Goal: Register for event/course

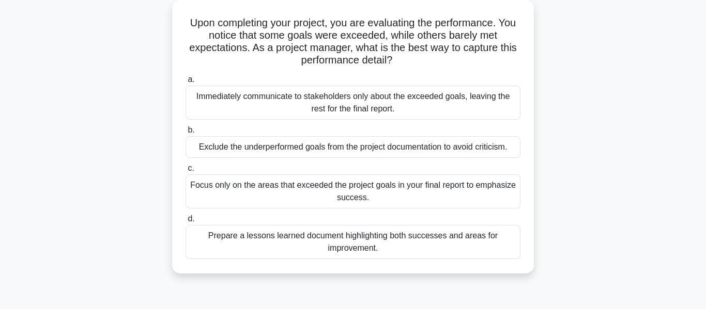
scroll to position [58, 0]
click at [443, 249] on div "Prepare a lessons learned document highlighting both successes and areas for im…" at bounding box center [352, 242] width 335 height 34
click at [185, 222] on input "d. Prepare a lessons learned document highlighting both successes and areas for…" at bounding box center [185, 218] width 0 height 7
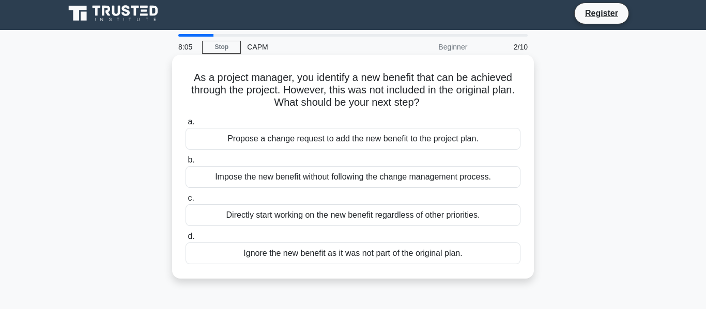
scroll to position [0, 0]
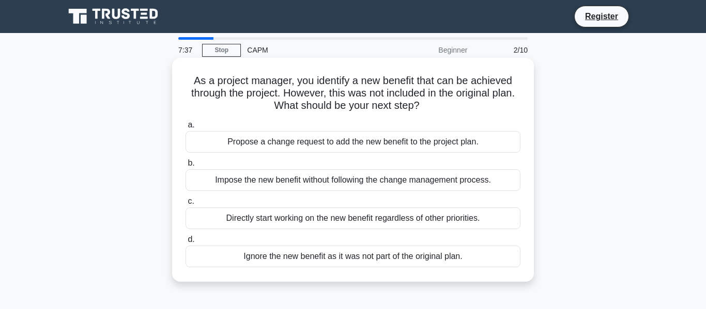
click at [461, 139] on div "Propose a change request to add the new benefit to the project plan." at bounding box center [352, 142] width 335 height 22
click at [185, 129] on input "a. Propose a change request to add the new benefit to the project plan." at bounding box center [185, 125] width 0 height 7
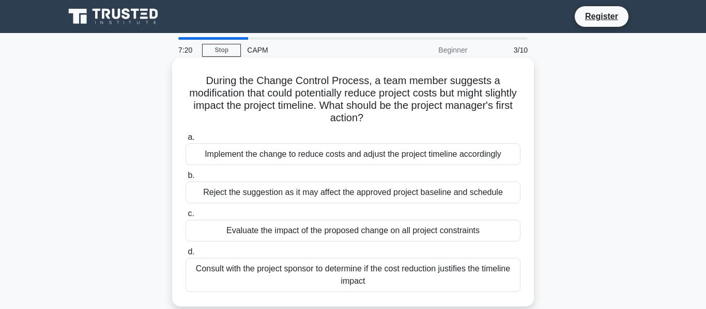
click at [427, 231] on div "Evaluate the impact of the proposed change on all project constraints" at bounding box center [352, 231] width 335 height 22
click at [185, 218] on input "c. Evaluate the impact of the proposed change on all project constraints" at bounding box center [185, 214] width 0 height 7
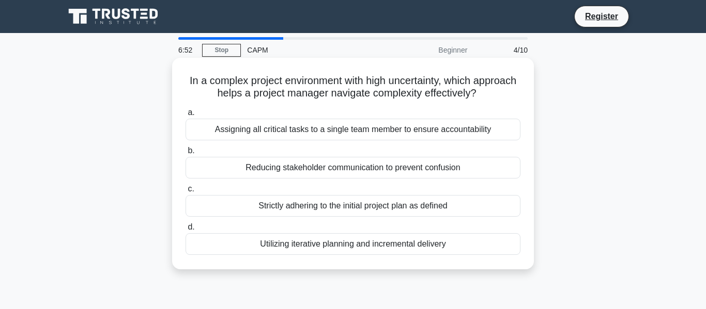
click at [425, 241] on div "Utilizing iterative planning and incremental delivery" at bounding box center [352, 245] width 335 height 22
click at [185, 231] on input "d. Utilizing iterative planning and incremental delivery" at bounding box center [185, 227] width 0 height 7
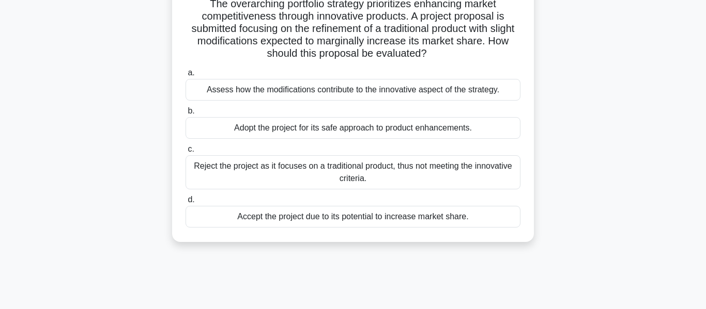
scroll to position [75, 0]
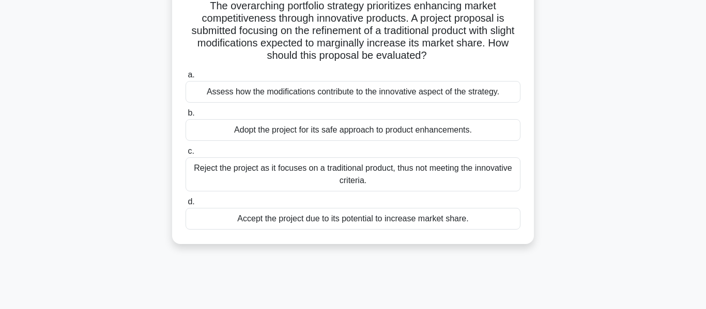
click at [471, 228] on div "Accept the project due to its potential to increase market share." at bounding box center [352, 219] width 335 height 22
click at [185, 206] on input "d. Accept the project due to its potential to increase market share." at bounding box center [185, 202] width 0 height 7
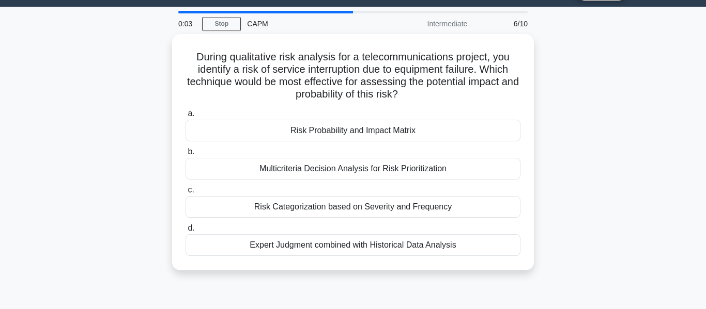
scroll to position [28, 0]
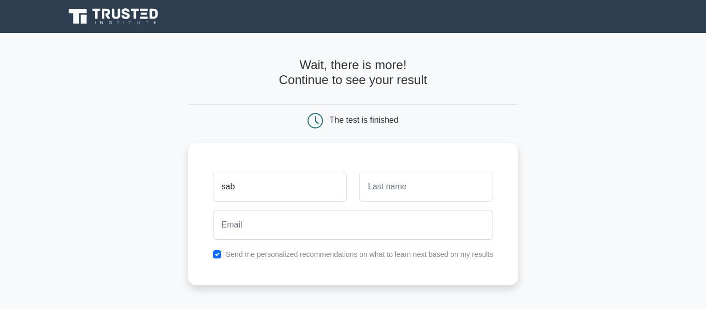
type input "saber"
click at [395, 192] on input "text" at bounding box center [426, 187] width 134 height 30
type input "khan"
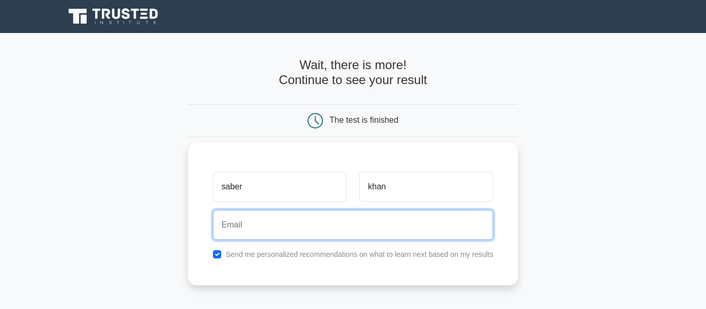
click at [393, 222] on input "email" at bounding box center [353, 225] width 281 height 30
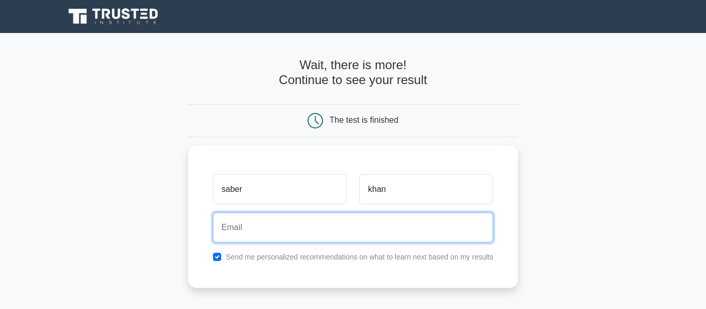
type input "saber.khann807@gmail.com"
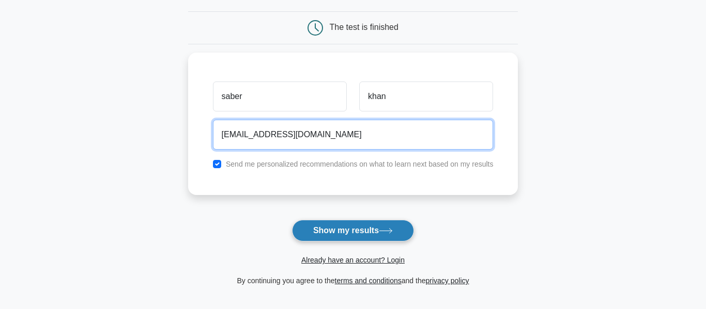
scroll to position [94, 0]
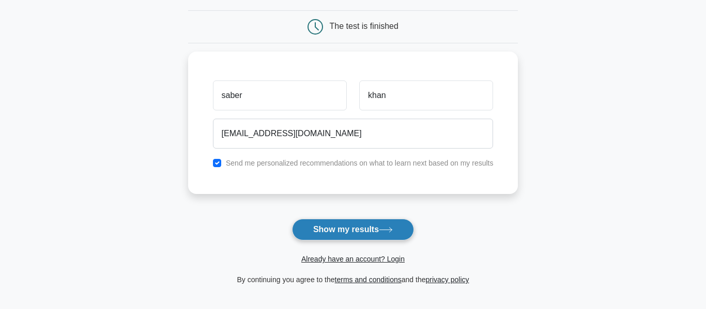
click at [321, 232] on button "Show my results" at bounding box center [353, 230] width 122 height 22
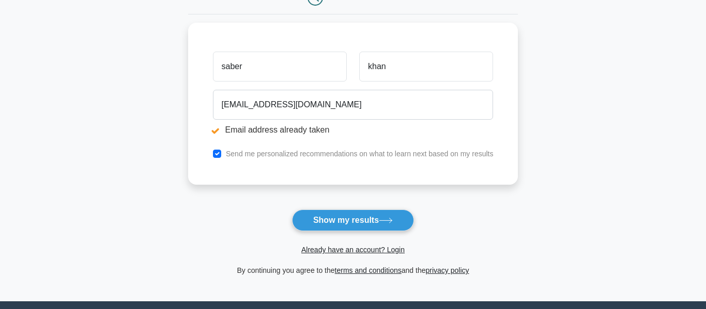
scroll to position [162, 0]
